Goal: Task Accomplishment & Management: Use online tool/utility

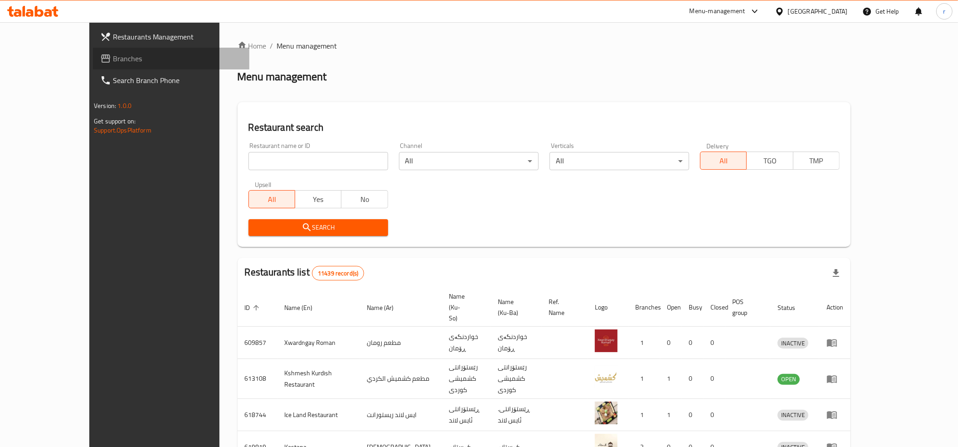
click at [113, 53] on span "Branches" at bounding box center [177, 58] width 129 height 11
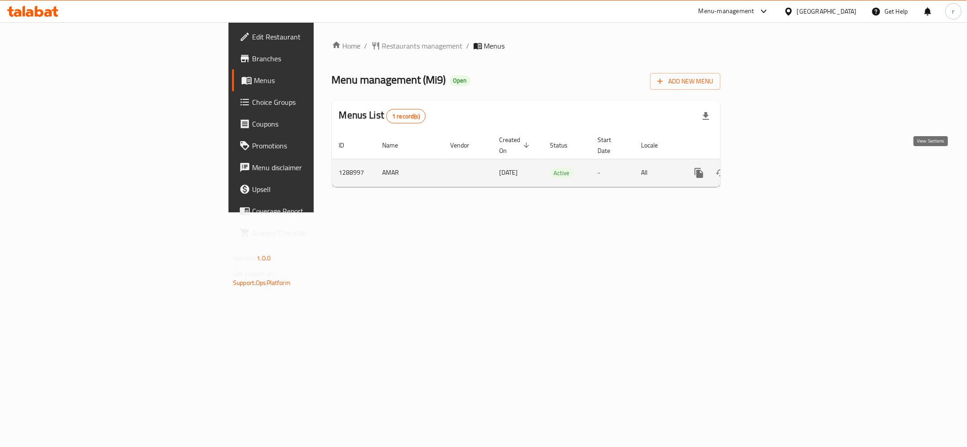
click at [770, 167] on icon "enhanced table" at bounding box center [764, 172] width 11 height 11
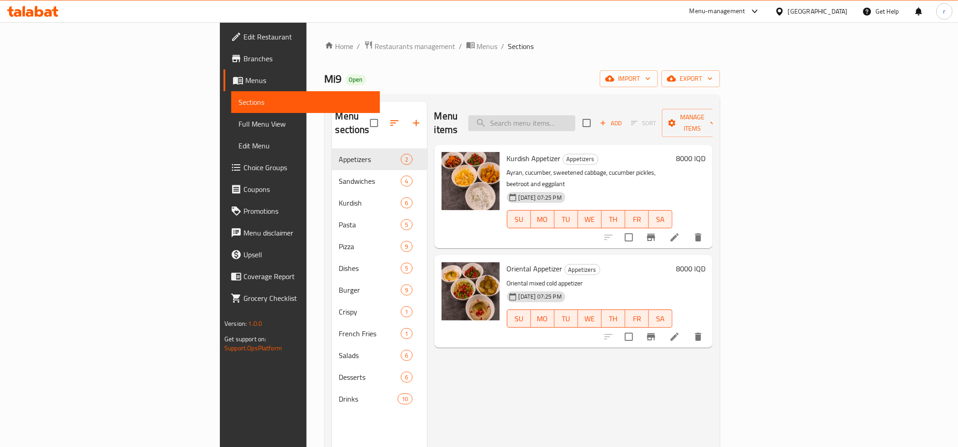
click at [576, 120] on input "search" at bounding box center [522, 123] width 107 height 16
paste input "Fajita Sandwich"
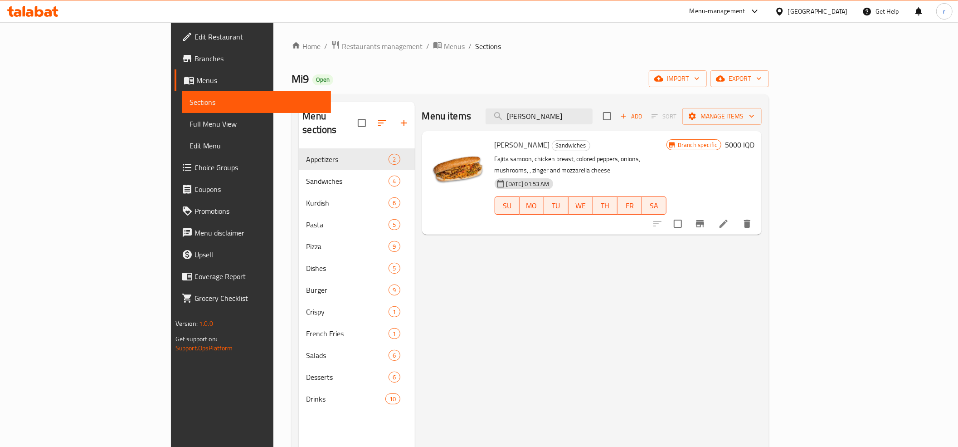
type input "Fajita Sandwich"
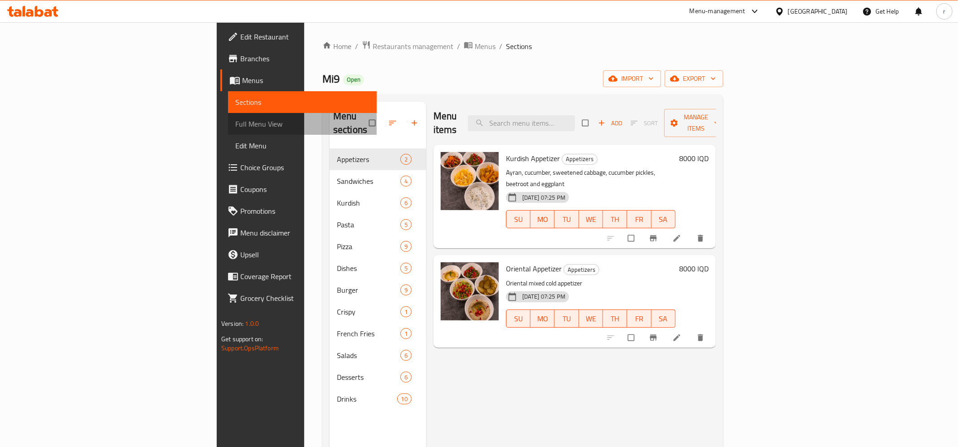
click at [228, 116] on link "Full Menu View" at bounding box center [302, 124] width 149 height 22
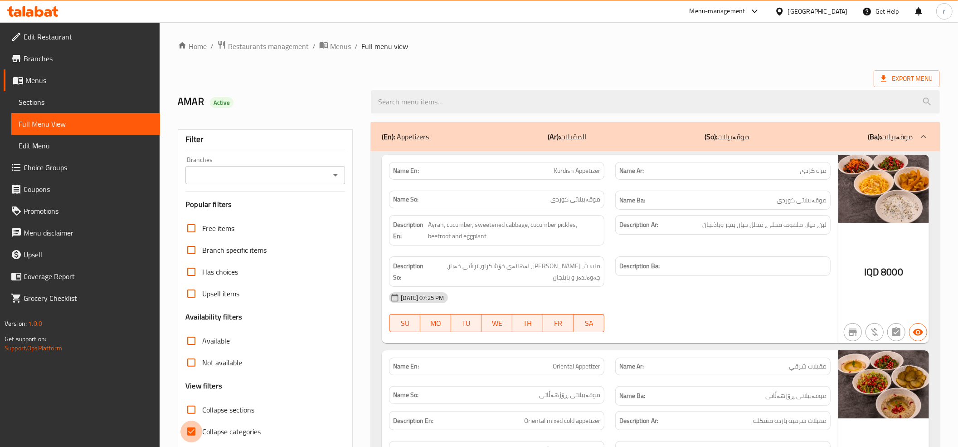
click at [191, 434] on input "Collapse categories" at bounding box center [192, 431] width 22 height 22
checkbox input "false"
click at [191, 405] on input "Collapse sections" at bounding box center [192, 410] width 22 height 22
checkbox input "true"
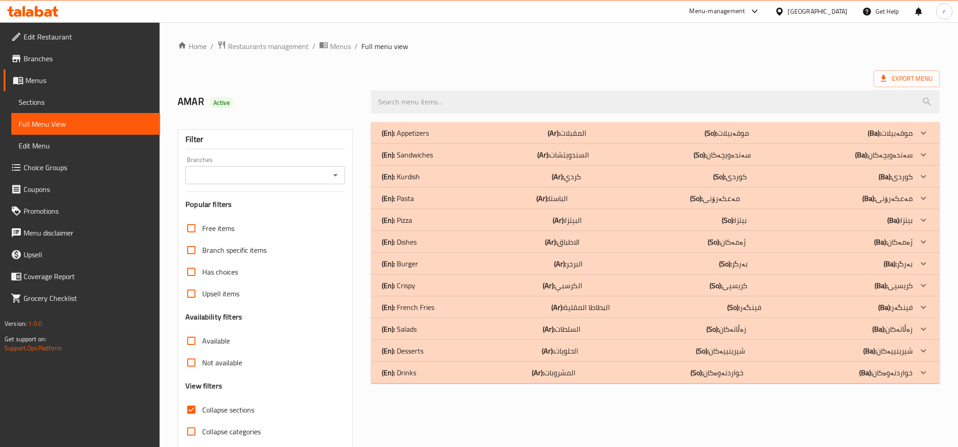
click at [340, 173] on icon "Open" at bounding box center [335, 175] width 11 height 11
click at [327, 221] on li "Mi9, Nawroz" at bounding box center [266, 215] width 160 height 16
type input "Mi9, Nawroz"
click at [448, 105] on input "search" at bounding box center [655, 101] width 569 height 23
paste input "Fajita Sandwich"
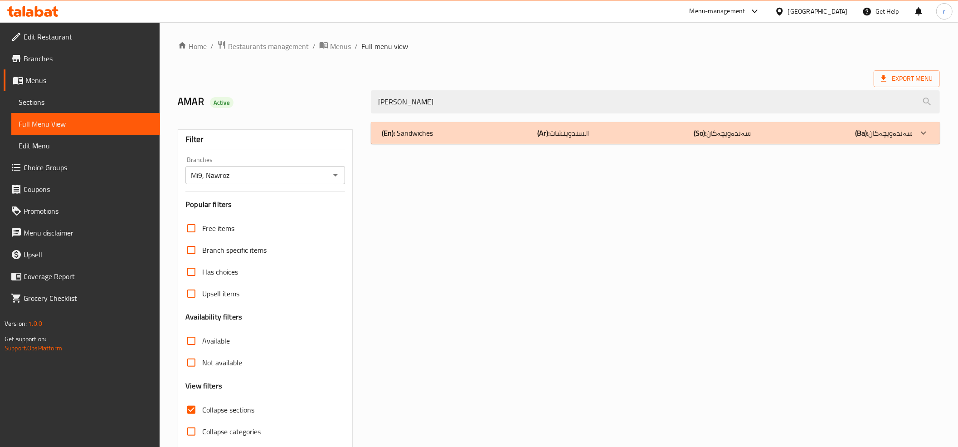
type input "Fajita Sandwich"
click at [484, 130] on div "(En): Sandwiches (Ar): السندويتشات (So): سەندەویچەکان (Ba): سەندەویچەکان" at bounding box center [647, 132] width 531 height 11
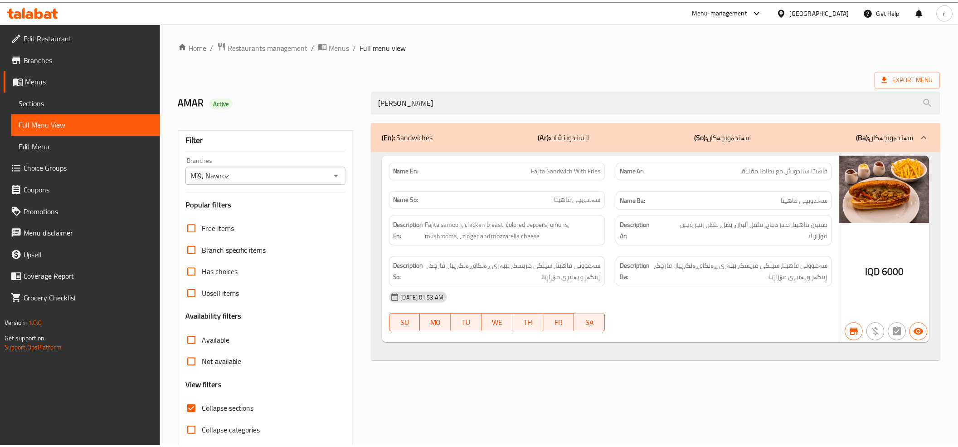
scroll to position [37, 0]
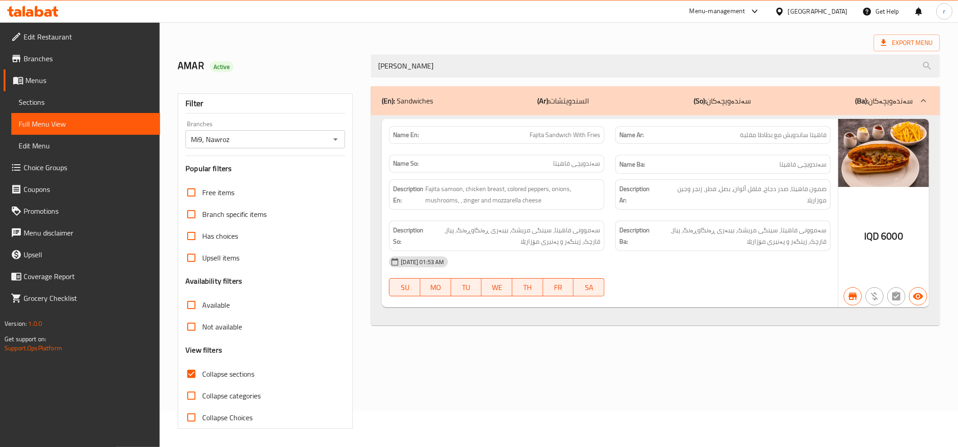
click at [29, 16] on icon at bounding box center [30, 13] width 8 height 8
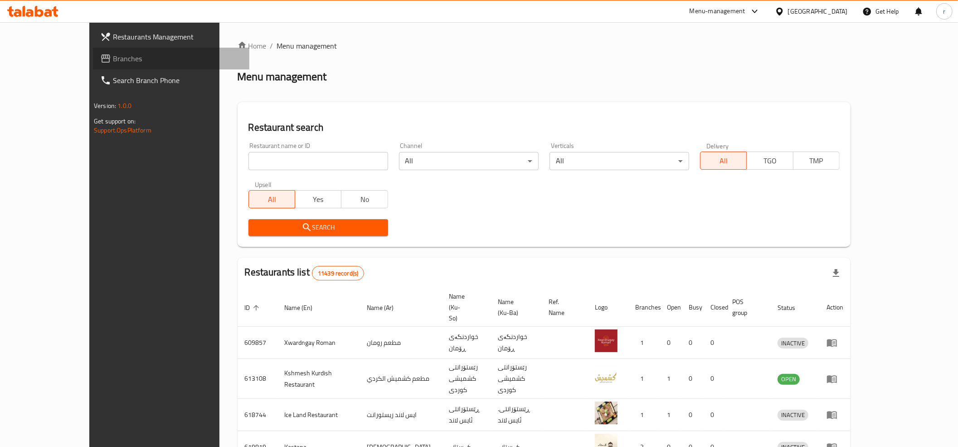
click at [113, 54] on span "Branches" at bounding box center [177, 58] width 129 height 11
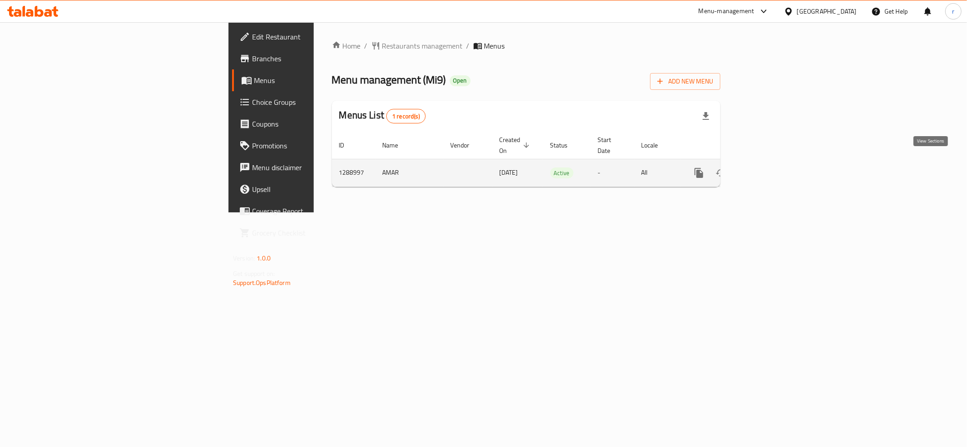
click at [769, 169] on icon "enhanced table" at bounding box center [765, 173] width 8 height 8
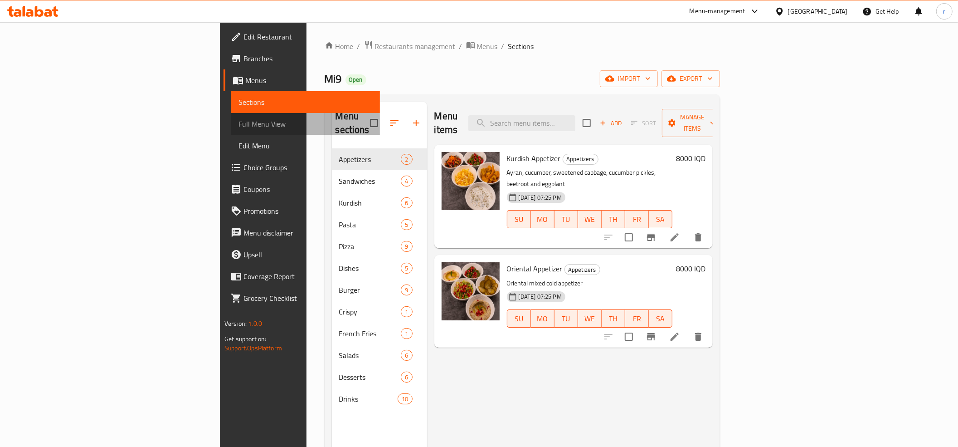
click at [239, 128] on span "Full Menu View" at bounding box center [306, 123] width 134 height 11
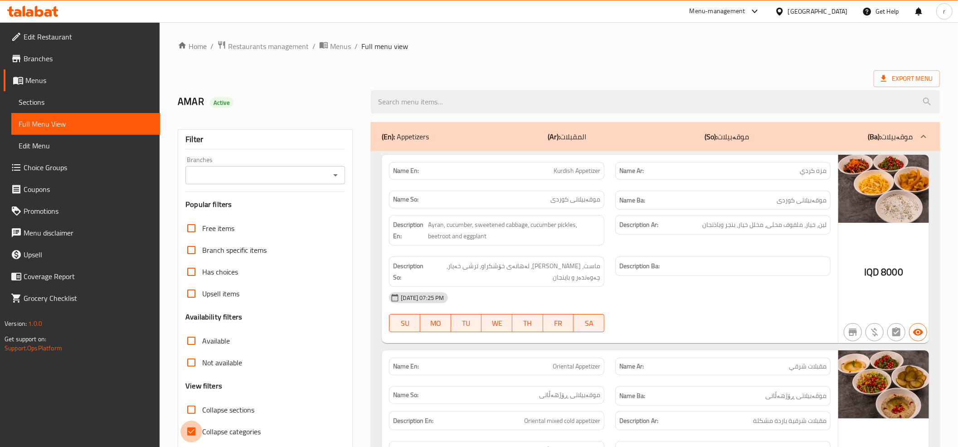
click at [191, 432] on input "Collapse categories" at bounding box center [192, 431] width 22 height 22
checkbox input "false"
click at [191, 412] on input "Collapse sections" at bounding box center [192, 410] width 22 height 22
checkbox input "true"
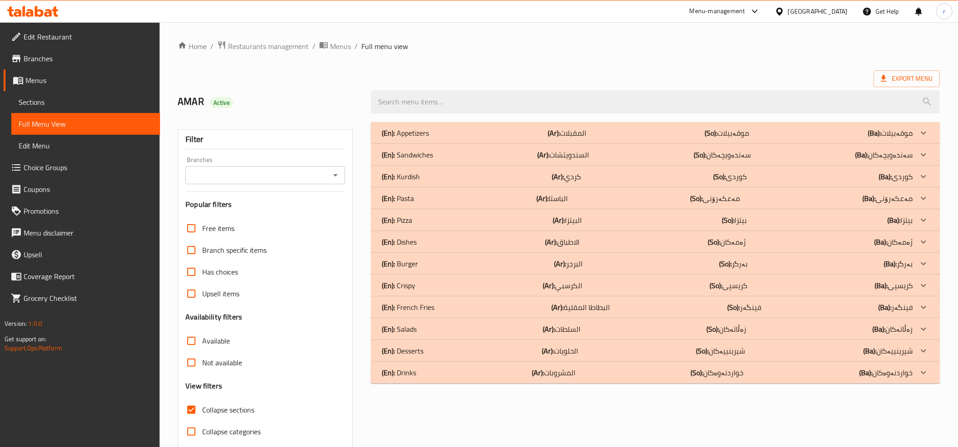
click at [335, 180] on icon "Open" at bounding box center [335, 175] width 11 height 11
click at [329, 216] on li "Mi9, Nawroz" at bounding box center [266, 215] width 160 height 16
type input "Mi9, Nawroz"
click at [481, 101] on input "search" at bounding box center [655, 101] width 569 height 23
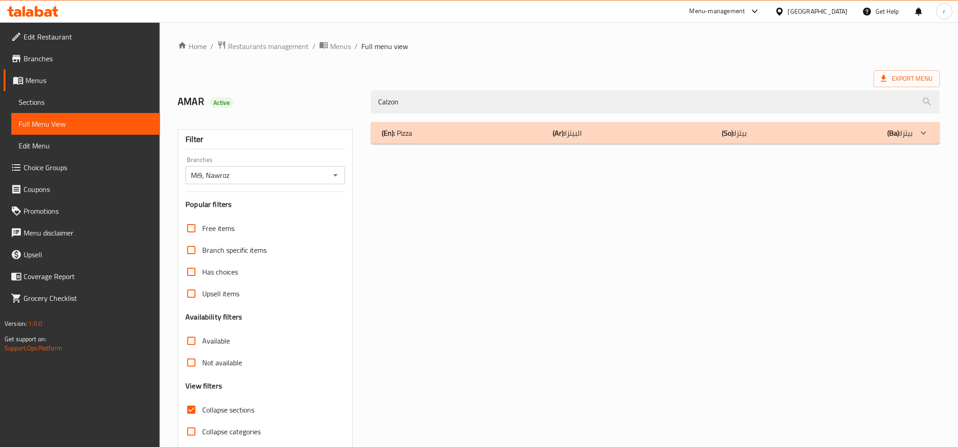
click at [433, 142] on div "(En): Pizza (Ar): البيتزا (So): بیتزا (Ba): بیتزا" at bounding box center [655, 133] width 569 height 22
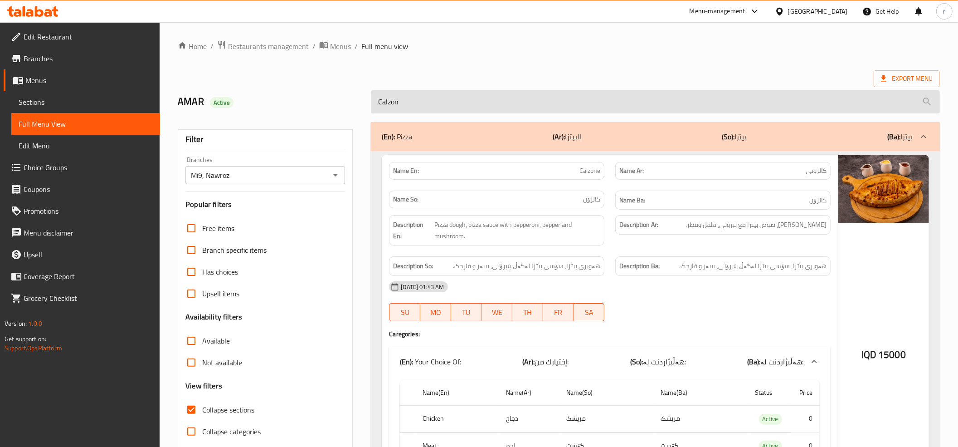
click at [445, 106] on input "Calzon" at bounding box center [655, 101] width 569 height 23
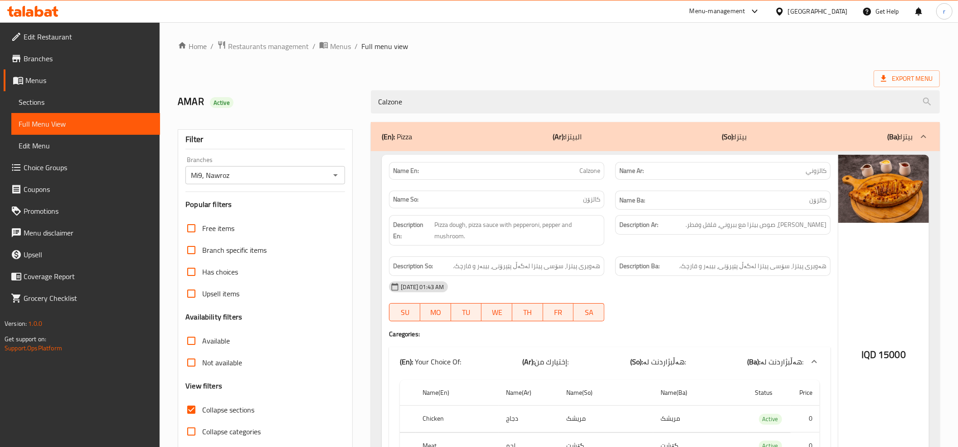
type input "Calzone"
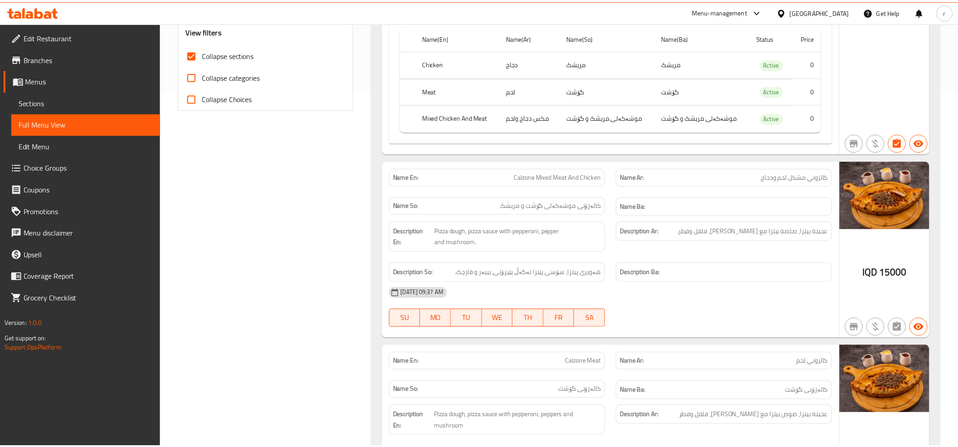
scroll to position [472, 0]
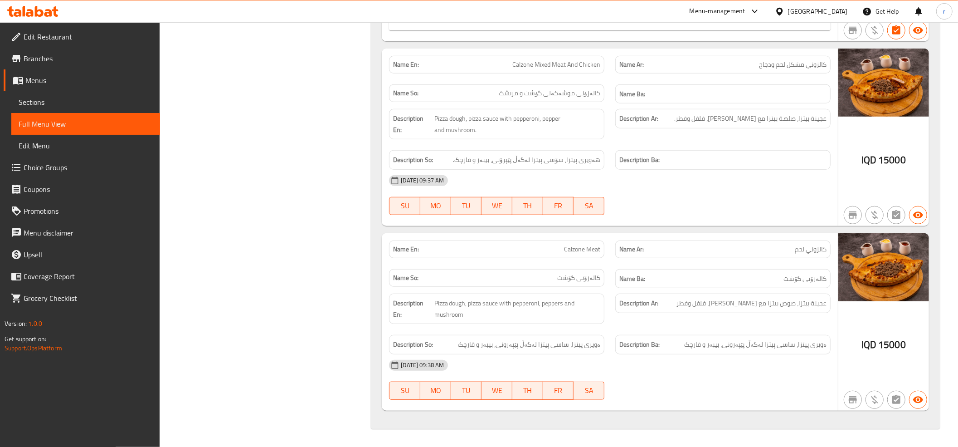
click at [28, 10] on icon at bounding box center [30, 13] width 8 height 8
